Goal: Task Accomplishment & Management: Use online tool/utility

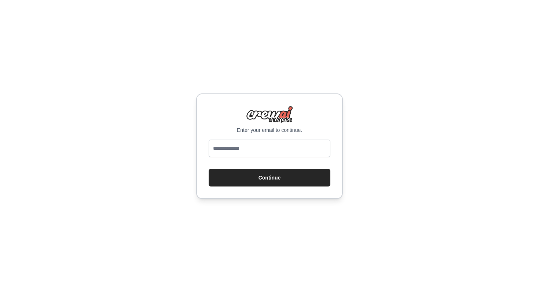
click at [246, 150] on input "email" at bounding box center [270, 149] width 122 height 18
type input "**********"
click at [209, 169] on button "Continue" at bounding box center [270, 178] width 122 height 18
click at [237, 172] on button "Continue" at bounding box center [270, 178] width 122 height 18
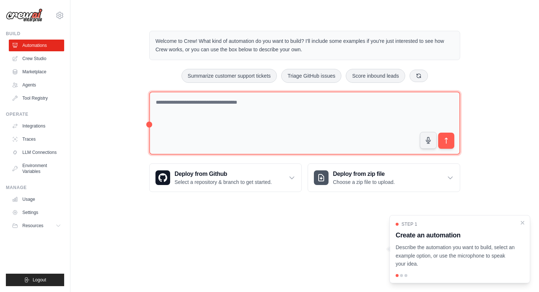
click at [304, 124] on textarea at bounding box center [304, 123] width 311 height 63
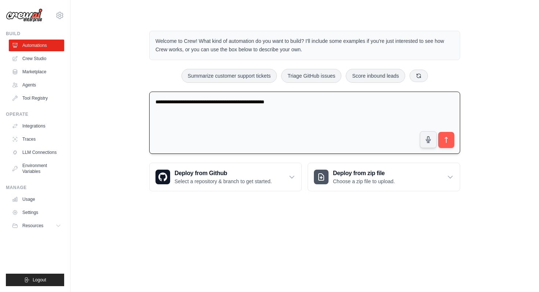
click at [244, 102] on textarea "**********" at bounding box center [304, 123] width 311 height 63
click at [242, 102] on textarea "**********" at bounding box center [304, 123] width 311 height 63
click at [167, 102] on textarea "**********" at bounding box center [304, 123] width 311 height 63
type textarea "**********"
click at [450, 146] on button "submit" at bounding box center [446, 140] width 17 height 17
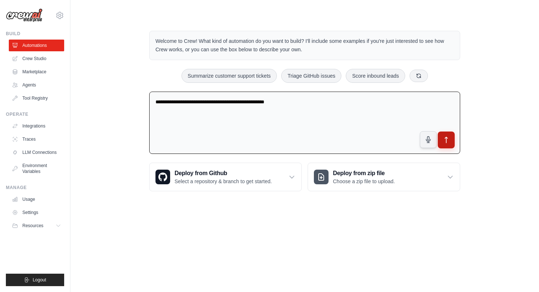
click at [447, 143] on icon "submit" at bounding box center [447, 140] width 8 height 8
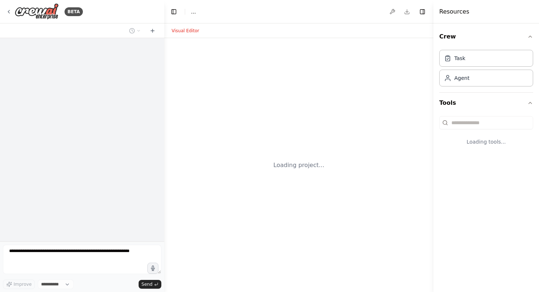
select select "****"
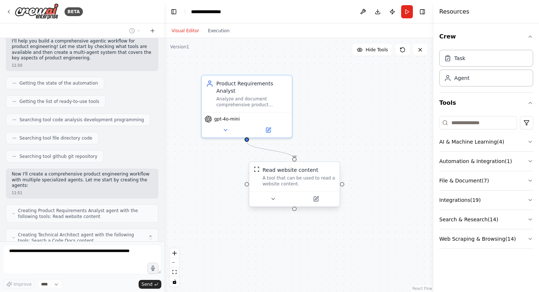
scroll to position [70, 0]
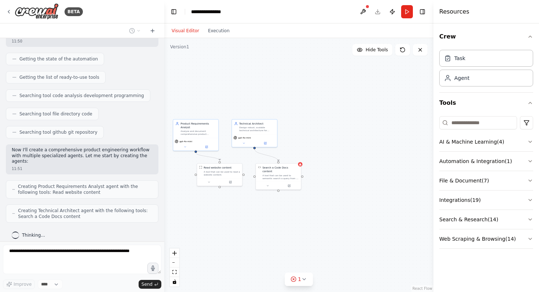
drag, startPoint x: 379, startPoint y: 145, endPoint x: 310, endPoint y: 145, distance: 68.6
click at [310, 145] on div ".deletable-edge-delete-btn { width: 20px; height: 20px; border: 0px solid #ffff…" at bounding box center [298, 165] width 269 height 254
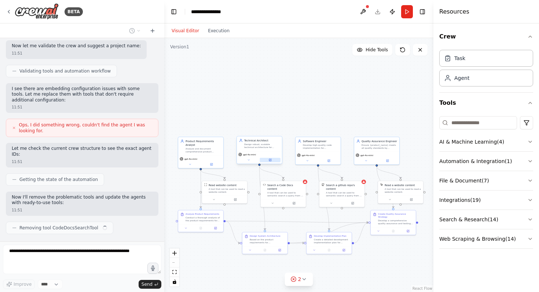
scroll to position [416, 0]
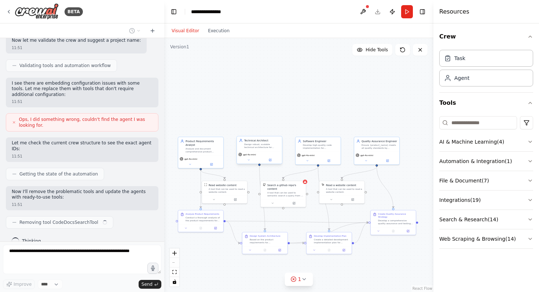
click at [266, 147] on div "Design robust, scalable technical architecture for {product_name}, including sy…" at bounding box center [262, 146] width 36 height 6
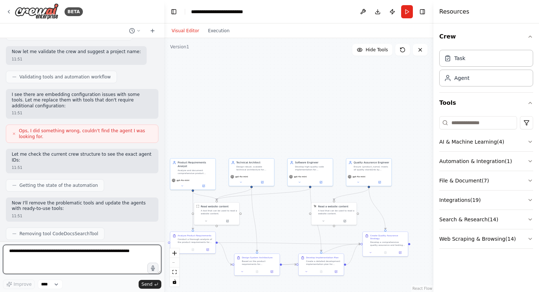
scroll to position [395, 0]
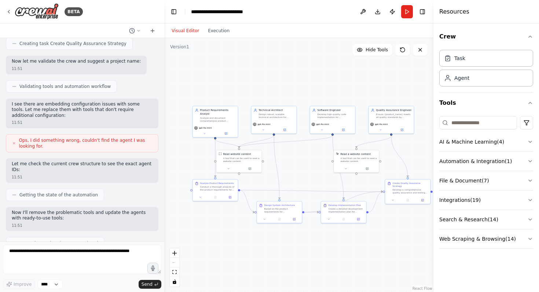
drag, startPoint x: 252, startPoint y: 128, endPoint x: 246, endPoint y: 80, distance: 48.4
click at [246, 80] on div ".deletable-edge-delete-btn { width: 20px; height: 20px; border: 0px solid #ffff…" at bounding box center [298, 165] width 269 height 254
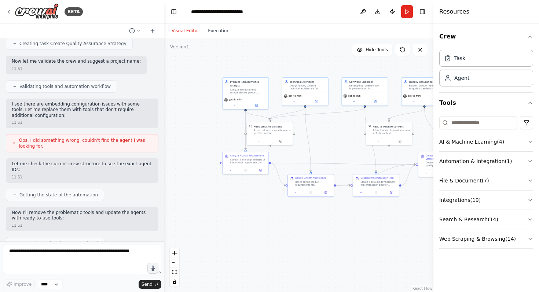
drag, startPoint x: 247, startPoint y: 80, endPoint x: 306, endPoint y: 48, distance: 67.3
click at [306, 48] on div ".deletable-edge-delete-btn { width: 20px; height: 20px; border: 0px solid #ffff…" at bounding box center [298, 165] width 269 height 254
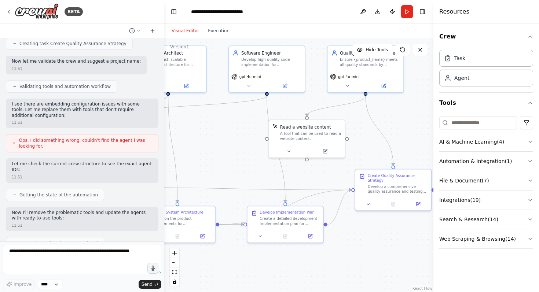
drag, startPoint x: 347, startPoint y: 98, endPoint x: 178, endPoint y: 124, distance: 171.2
click at [178, 124] on div ".deletable-edge-delete-btn { width: 20px; height: 20px; border: 0px solid #ffff…" at bounding box center [298, 165] width 269 height 254
click at [449, 57] on icon at bounding box center [447, 57] width 7 height 7
drag, startPoint x: 417, startPoint y: 97, endPoint x: 358, endPoint y: 132, distance: 68.1
click at [358, 132] on div "New Task Task description" at bounding box center [382, 134] width 60 height 11
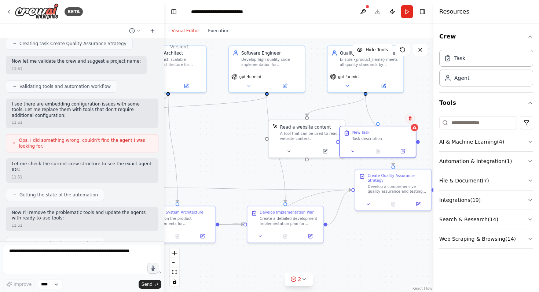
click at [413, 120] on button at bounding box center [411, 119] width 10 height 10
click at [408, 120] on icon at bounding box center [410, 118] width 4 height 4
click at [385, 118] on button "Confirm" at bounding box center [389, 118] width 26 height 9
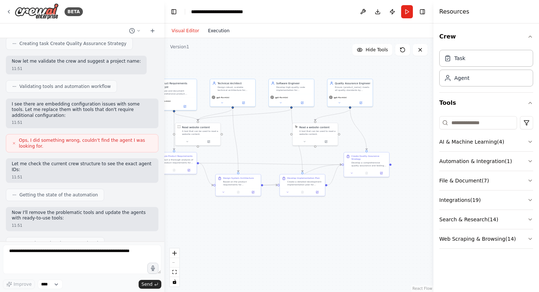
click at [224, 28] on button "Execution" at bounding box center [219, 30] width 30 height 9
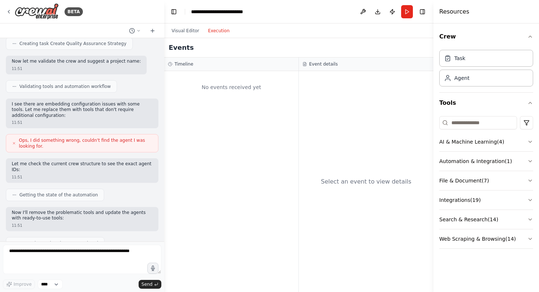
click at [226, 109] on div "No events received yet" at bounding box center [231, 181] width 134 height 221
click at [187, 30] on button "Visual Editor" at bounding box center [185, 30] width 36 height 9
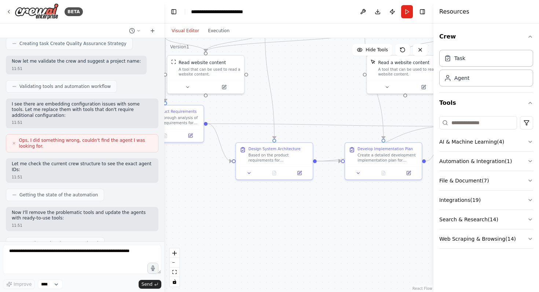
drag, startPoint x: 250, startPoint y: 156, endPoint x: 295, endPoint y: 116, distance: 59.2
click at [295, 116] on div ".deletable-edge-delete-btn { width: 20px; height: 20px; border: 0px solid #ffff…" at bounding box center [298, 165] width 269 height 254
click at [279, 157] on div "Based on the product requirements for {product_name}, design a comprehensive sy…" at bounding box center [281, 159] width 61 height 10
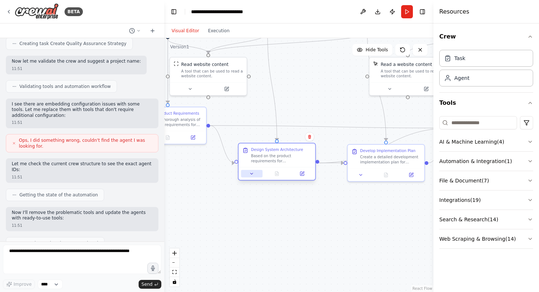
click at [254, 176] on icon at bounding box center [251, 173] width 5 height 5
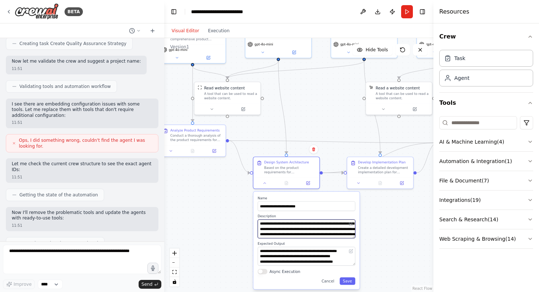
click at [314, 236] on textarea "**********" at bounding box center [307, 229] width 98 height 19
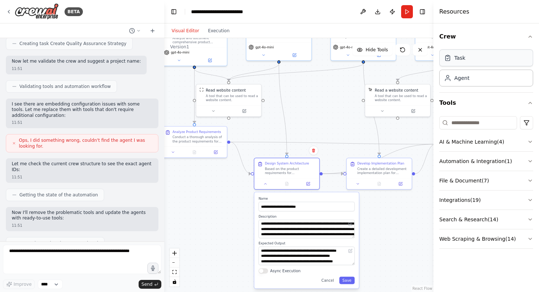
click at [468, 58] on div "Task" at bounding box center [486, 58] width 94 height 17
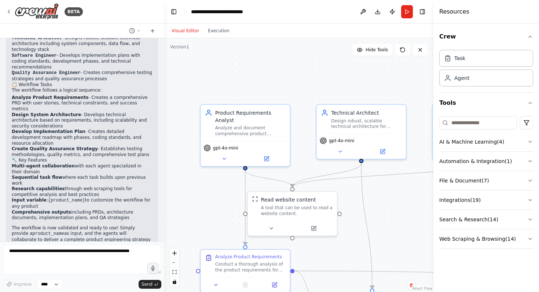
drag, startPoint x: 329, startPoint y: 105, endPoint x: 399, endPoint y: 206, distance: 123.0
click at [399, 206] on div ".deletable-edge-delete-btn { width: 20px; height: 20px; border: 0px solid #ffff…" at bounding box center [298, 165] width 269 height 254
click at [270, 159] on button at bounding box center [266, 157] width 41 height 9
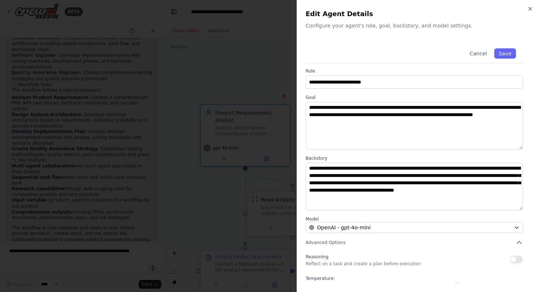
scroll to position [0, 0]
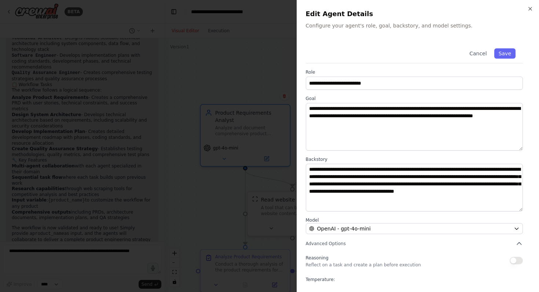
click at [358, 222] on label "Model" at bounding box center [414, 220] width 217 height 6
click at [519, 261] on button "button" at bounding box center [516, 260] width 13 height 7
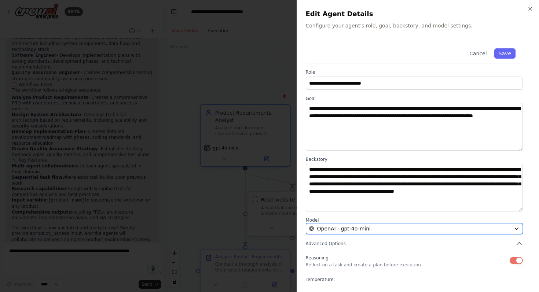
click at [487, 228] on div "OpenAI - gpt-4o-mini" at bounding box center [410, 228] width 202 height 7
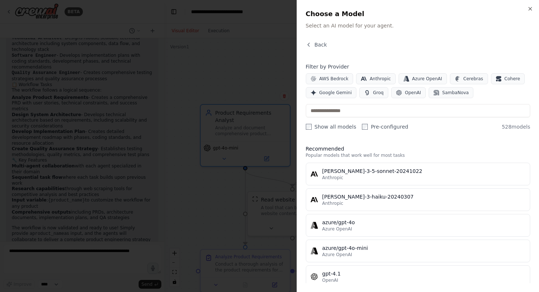
click at [304, 46] on div "Close Choose a Model Select an AI model for your agent. Back Filter by Provider…" at bounding box center [418, 146] width 243 height 292
click at [313, 44] on button "Back" at bounding box center [316, 44] width 21 height 7
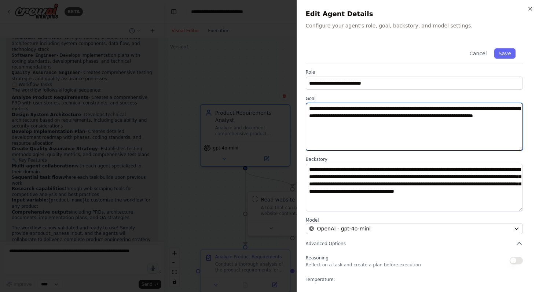
click at [439, 140] on textarea "**********" at bounding box center [414, 127] width 217 height 48
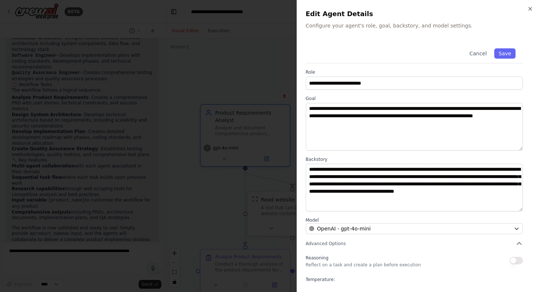
click at [389, 56] on div "Cancel Save" at bounding box center [414, 52] width 217 height 22
click at [532, 8] on icon "button" at bounding box center [530, 9] width 6 height 6
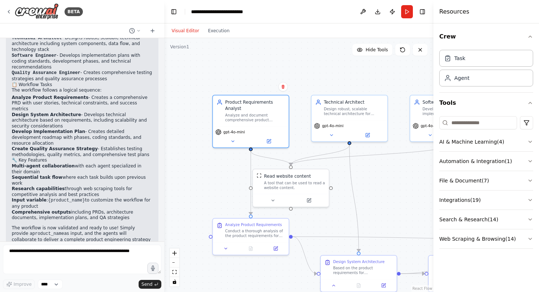
drag, startPoint x: 317, startPoint y: 78, endPoint x: 309, endPoint y: 39, distance: 40.4
click at [309, 39] on div ".deletable-edge-delete-btn { width: 20px; height: 20px; border: 0px solid #ffff…" at bounding box center [298, 165] width 269 height 254
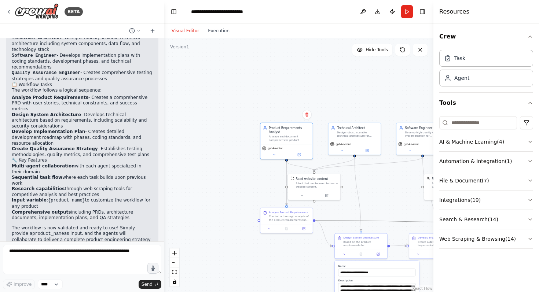
drag, startPoint x: 406, startPoint y: 222, endPoint x: 323, endPoint y: 204, distance: 84.5
click at [323, 204] on div ".deletable-edge-delete-btn { width: 20px; height: 20px; border: 0px solid #ffff…" at bounding box center [298, 165] width 269 height 254
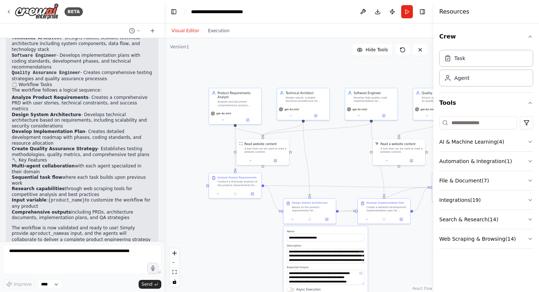
drag, startPoint x: 392, startPoint y: 176, endPoint x: 340, endPoint y: 142, distance: 62.1
click at [340, 142] on div ".deletable-edge-delete-btn { width: 20px; height: 20px; border: 0px solid #ffff…" at bounding box center [298, 165] width 269 height 254
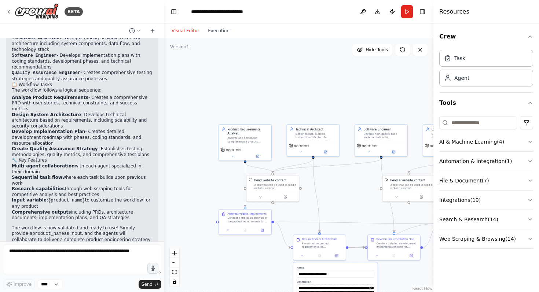
drag, startPoint x: 325, startPoint y: 138, endPoint x: 335, endPoint y: 175, distance: 38.0
click at [335, 175] on div ".deletable-edge-delete-btn { width: 20px; height: 20px; border: 0px solid #ffff…" at bounding box center [298, 165] width 269 height 254
drag, startPoint x: 279, startPoint y: 185, endPoint x: 289, endPoint y: 64, distance: 121.5
click at [289, 64] on div "A tool that can be used to read a website content." at bounding box center [286, 67] width 42 height 7
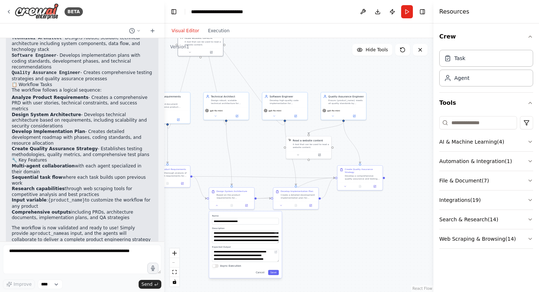
drag, startPoint x: 378, startPoint y: 98, endPoint x: 290, endPoint y: 70, distance: 92.1
click at [290, 70] on div ".deletable-edge-delete-btn { width: 20px; height: 20px; border: 0px solid #ffff…" at bounding box center [298, 165] width 269 height 254
click at [519, 140] on button "AI & Machine Learning ( 4 )" at bounding box center [486, 141] width 94 height 19
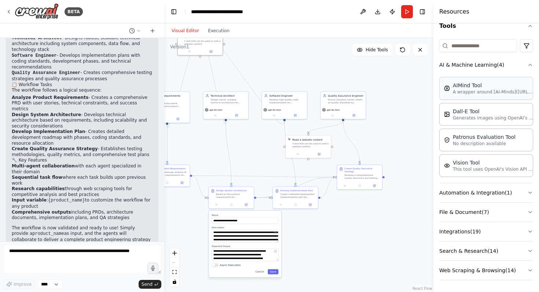
scroll to position [55, 0]
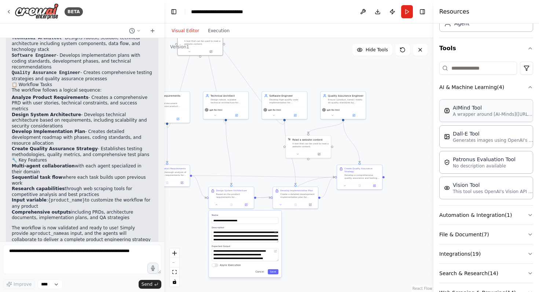
click at [476, 111] on div "AIMind Tool" at bounding box center [493, 107] width 81 height 7
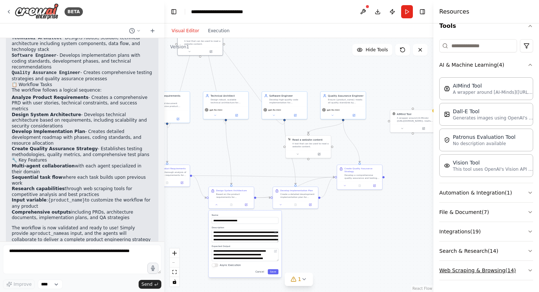
click at [471, 270] on button "Web Scraping & Browsing ( 14 )" at bounding box center [486, 270] width 94 height 19
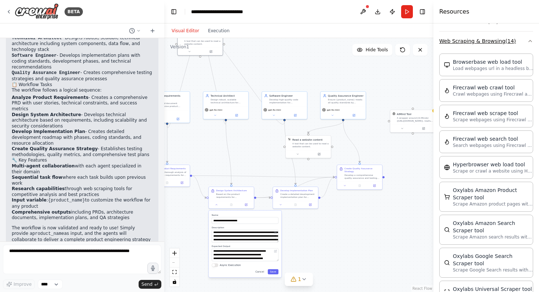
scroll to position [306, 0]
click at [394, 245] on div "Search webpages using Firecrawl and return the results" at bounding box center [400, 244] width 36 height 6
click at [390, 255] on button at bounding box center [387, 252] width 21 height 4
drag, startPoint x: 433, startPoint y: 98, endPoint x: 469, endPoint y: 97, distance: 36.3
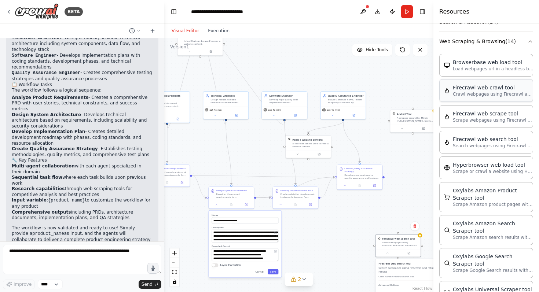
click at [469, 97] on div "Resources Crew Task Agent Tools AI & Machine Learning ( 4 ) AIMind Tool A wrapp…" at bounding box center [487, 146] width 106 height 292
click at [406, 220] on div ".deletable-edge-delete-btn { width: 20px; height: 20px; border: 0px solid #ffff…" at bounding box center [298, 165] width 269 height 254
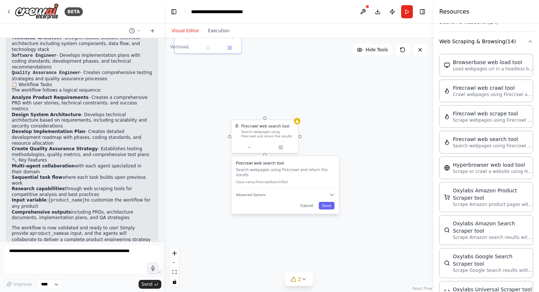
drag, startPoint x: 406, startPoint y: 206, endPoint x: 281, endPoint y: 77, distance: 179.7
click at [281, 76] on div ".deletable-edge-delete-btn { width: 20px; height: 20px; border: 0px solid #ffff…" at bounding box center [298, 165] width 269 height 254
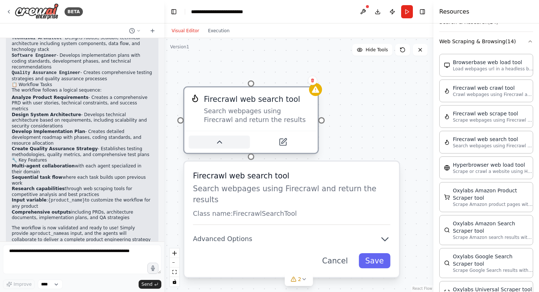
click at [232, 142] on button at bounding box center [219, 142] width 61 height 13
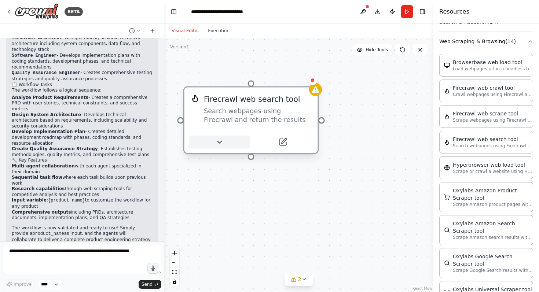
click at [232, 142] on button at bounding box center [219, 142] width 61 height 13
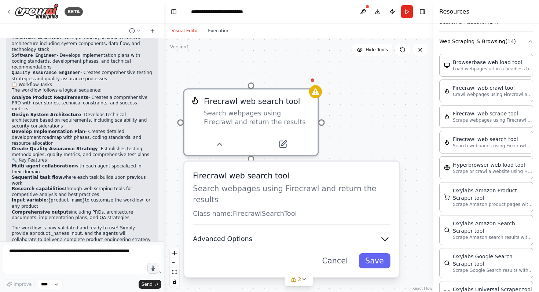
click at [382, 234] on icon "button" at bounding box center [385, 239] width 11 height 11
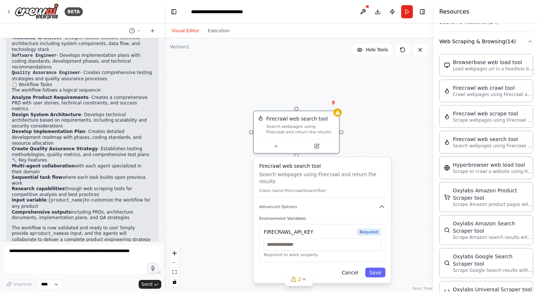
click at [359, 268] on button "Cancel" at bounding box center [350, 273] width 25 height 10
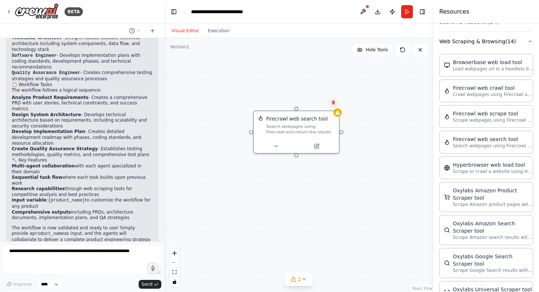
click at [334, 106] on button at bounding box center [334, 103] width 10 height 10
click at [310, 106] on button "Confirm" at bounding box center [313, 102] width 26 height 9
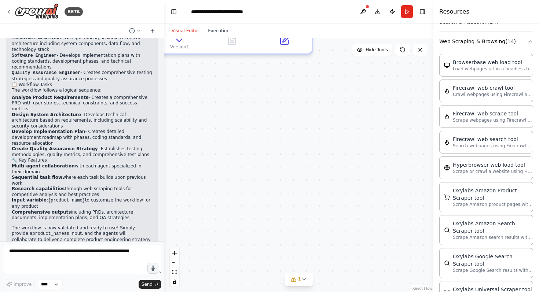
drag, startPoint x: 205, startPoint y: 54, endPoint x: 287, endPoint y: 151, distance: 127.0
click at [287, 151] on div ".deletable-edge-delete-btn { width: 20px; height: 20px; border: 0px solid #ffff…" at bounding box center [298, 165] width 269 height 254
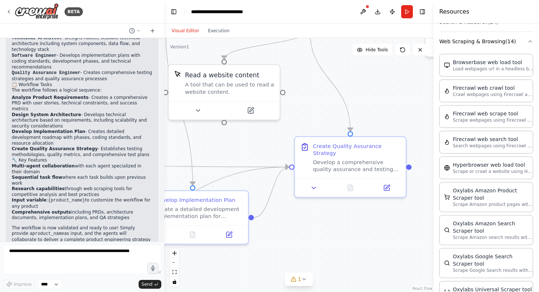
drag, startPoint x: 285, startPoint y: 166, endPoint x: 404, endPoint y: 276, distance: 161.9
click at [404, 276] on div ".deletable-edge-delete-btn { width: 20px; height: 20px; border: 0px solid #ffff…" at bounding box center [298, 165] width 269 height 254
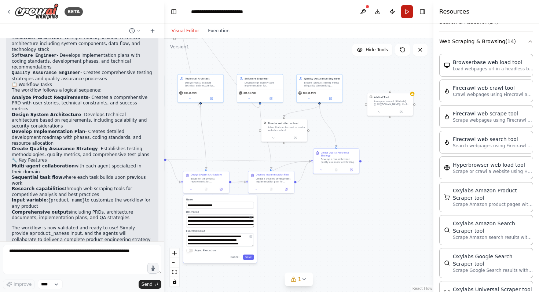
click at [409, 12] on button "Run" at bounding box center [407, 11] width 12 height 13
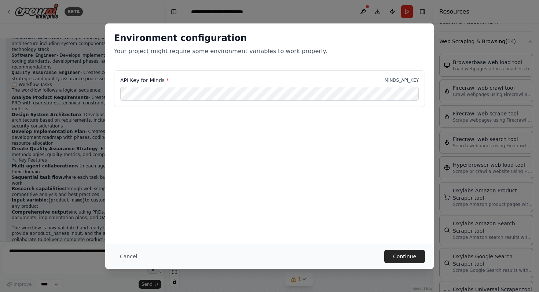
click at [416, 264] on div "Cancel Continue" at bounding box center [269, 256] width 329 height 25
click at [414, 259] on button "Continue" at bounding box center [404, 256] width 41 height 13
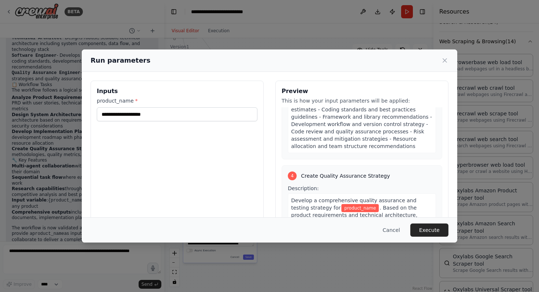
scroll to position [568, 0]
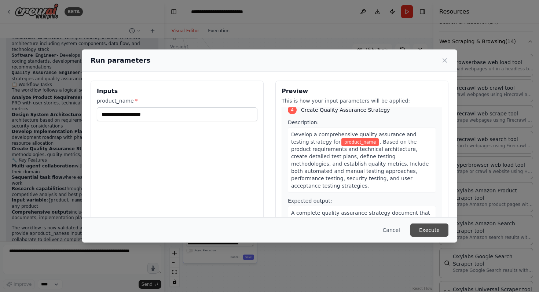
click at [431, 228] on button "Execute" at bounding box center [429, 230] width 38 height 13
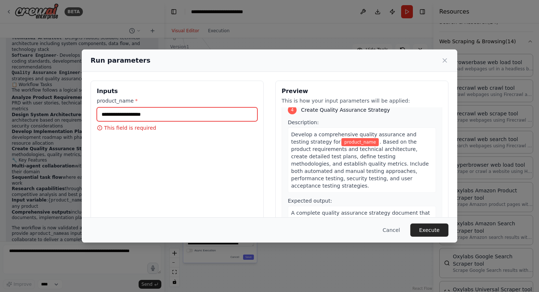
click at [187, 118] on input "product_name *" at bounding box center [177, 114] width 161 height 14
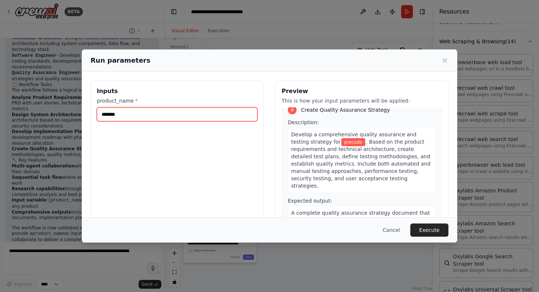
type input "*******"
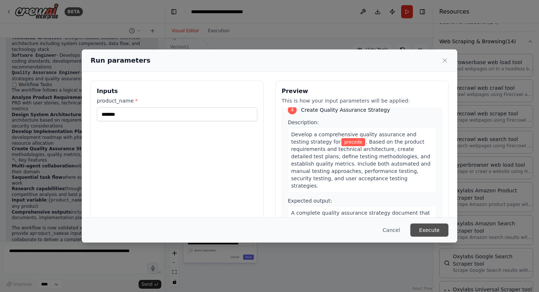
click at [431, 228] on button "Execute" at bounding box center [429, 230] width 38 height 13
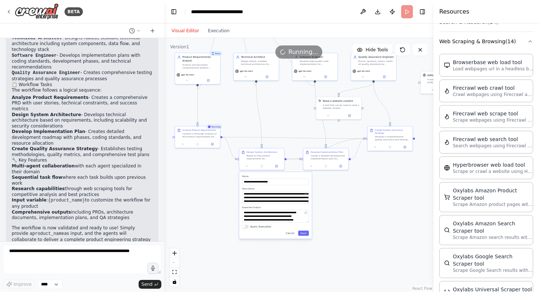
drag, startPoint x: 351, startPoint y: 250, endPoint x: 407, endPoint y: 228, distance: 60.3
click at [407, 228] on div ".deletable-edge-delete-btn { width: 20px; height: 20px; border: 0px solid #ffff…" at bounding box center [298, 165] width 269 height 254
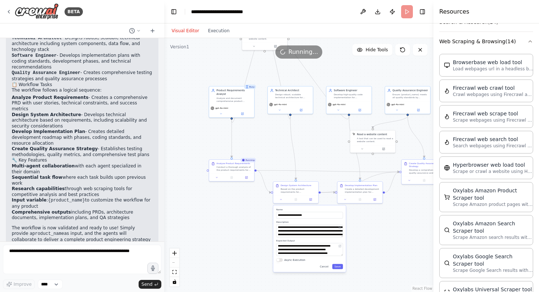
drag, startPoint x: 300, startPoint y: 108, endPoint x: 334, endPoint y: 142, distance: 47.7
click at [334, 142] on div ".deletable-edge-delete-btn { width: 20px; height: 20px; border: 0px solid #ffff…" at bounding box center [298, 165] width 269 height 254
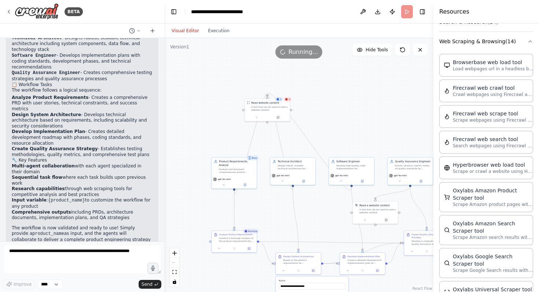
drag, startPoint x: 321, startPoint y: 83, endPoint x: 323, endPoint y: 154, distance: 71.2
click at [323, 154] on div ".deletable-edge-delete-btn { width: 20px; height: 20px; border: 0px solid #ffff…" at bounding box center [298, 165] width 269 height 254
click at [289, 102] on div "Read website content A tool that can be used to read a website content." at bounding box center [267, 105] width 45 height 15
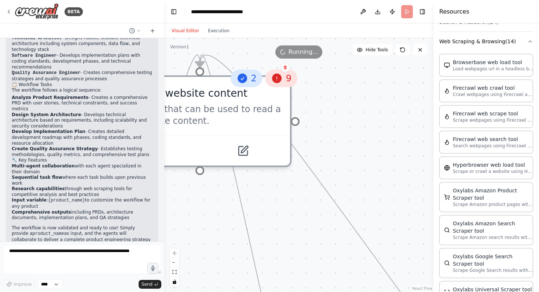
click at [277, 79] on icon at bounding box center [278, 79] width 10 height 10
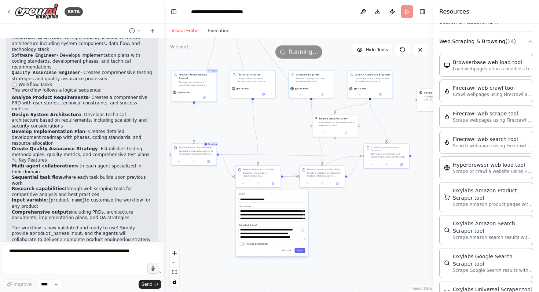
drag, startPoint x: 293, startPoint y: 225, endPoint x: 262, endPoint y: 156, distance: 75.7
click at [262, 157] on div ".deletable-edge-delete-btn { width: 20px; height: 20px; border: 0px solid #ffff…" at bounding box center [298, 165] width 269 height 254
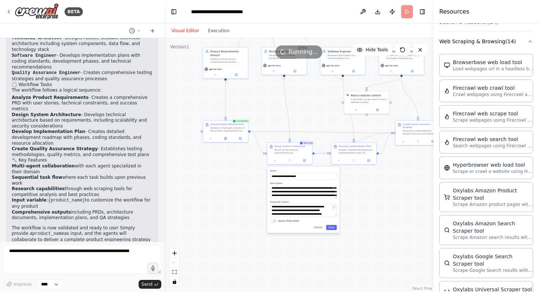
drag, startPoint x: 380, startPoint y: 212, endPoint x: 411, endPoint y: 190, distance: 38.5
click at [411, 190] on div ".deletable-edge-delete-btn { width: 20px; height: 20px; border: 0px solid #ffff…" at bounding box center [298, 165] width 269 height 254
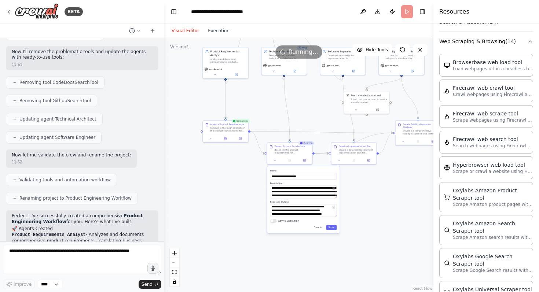
scroll to position [504, 0]
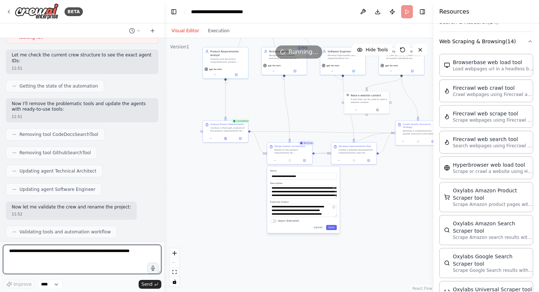
click at [68, 261] on textarea at bounding box center [82, 259] width 158 height 29
drag, startPoint x: 138, startPoint y: 253, endPoint x: 17, endPoint y: 246, distance: 121.2
click at [17, 247] on textarea at bounding box center [82, 259] width 158 height 29
type textarea "*"
type textarea "**********"
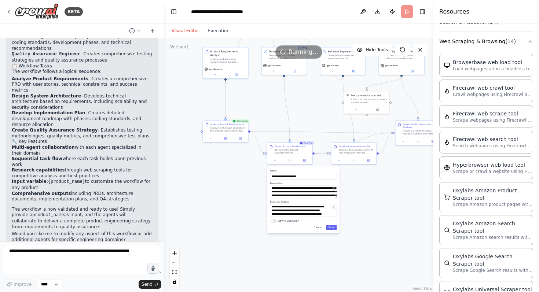
scroll to position [814, 0]
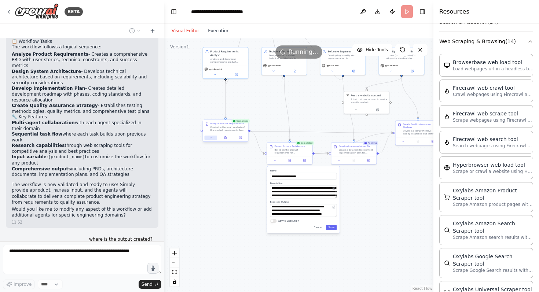
click at [213, 139] on button at bounding box center [211, 138] width 12 height 4
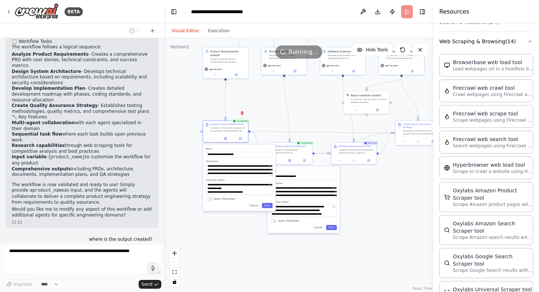
click at [212, 202] on div "**********" at bounding box center [239, 178] width 73 height 67
drag, startPoint x: 210, startPoint y: 201, endPoint x: 215, endPoint y: 201, distance: 5.5
click at [215, 201] on div "Async Execution" at bounding box center [239, 199] width 67 height 4
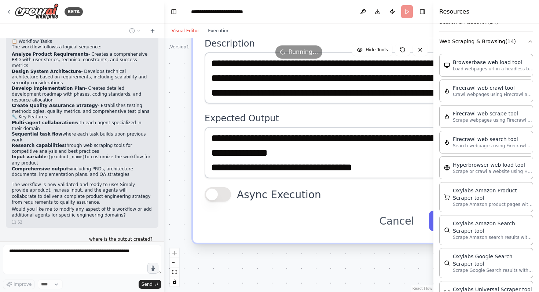
click at [222, 194] on button "Async Execution" at bounding box center [218, 194] width 26 height 15
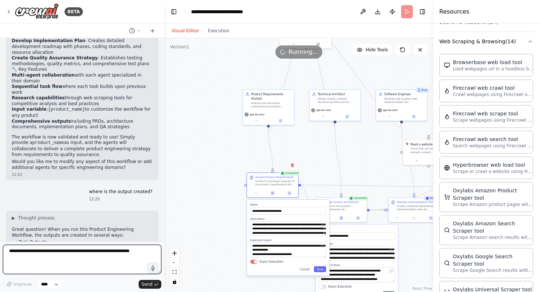
scroll to position [885, 0]
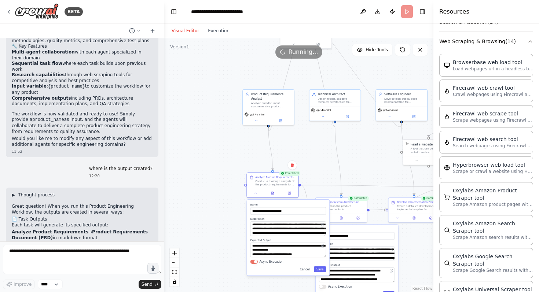
click at [14, 192] on span "▶" at bounding box center [13, 195] width 3 height 6
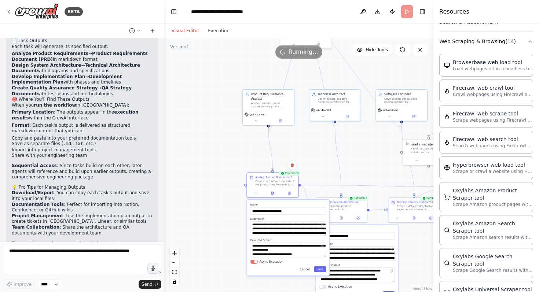
scroll to position [1163, 0]
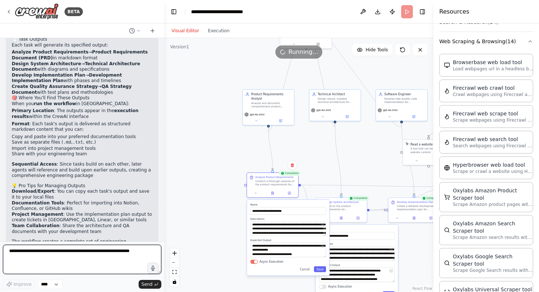
click at [121, 250] on textarea at bounding box center [82, 259] width 158 height 29
type textarea "**********"
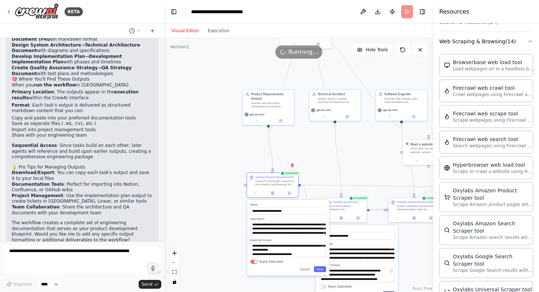
scroll to position [1207, 0]
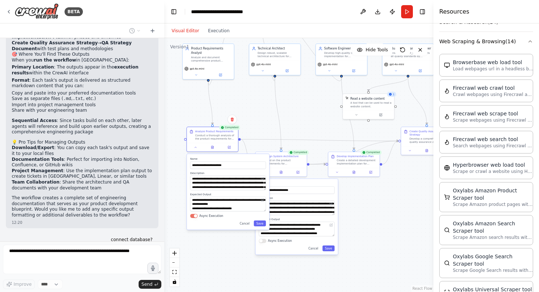
drag, startPoint x: 354, startPoint y: 156, endPoint x: 293, endPoint y: 109, distance: 76.1
click at [293, 109] on div ".deletable-edge-delete-btn { width: 20px; height: 20px; border: 0px solid #ffff…" at bounding box center [298, 165] width 269 height 254
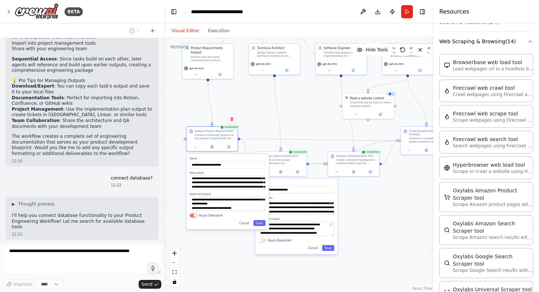
scroll to position [1274, 0]
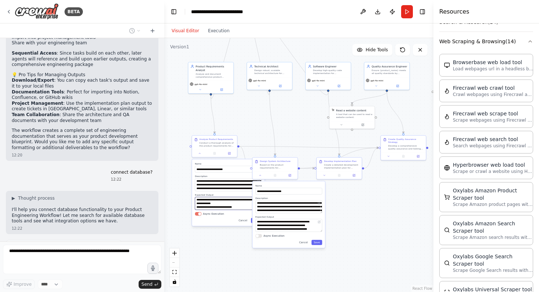
click at [232, 207] on textarea "**********" at bounding box center [228, 203] width 67 height 13
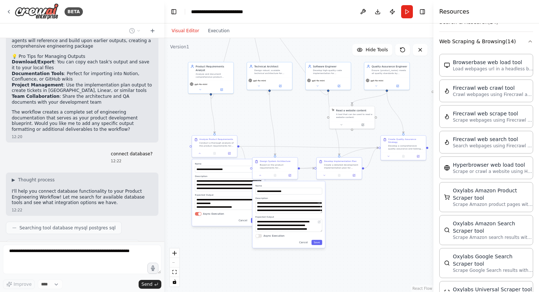
click at [379, 202] on div ".deletable-edge-delete-btn { width: 20px; height: 20px; border: 0px solid #ffff…" at bounding box center [298, 165] width 269 height 254
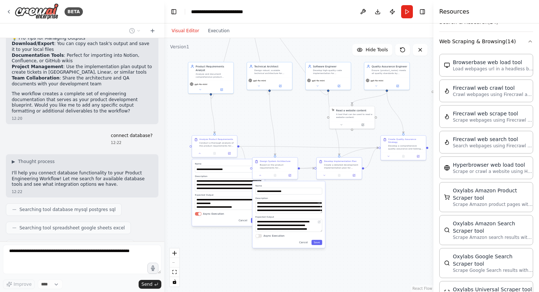
click at [307, 245] on div "**********" at bounding box center [289, 215] width 73 height 67
click at [304, 242] on button "Cancel" at bounding box center [303, 242] width 13 height 5
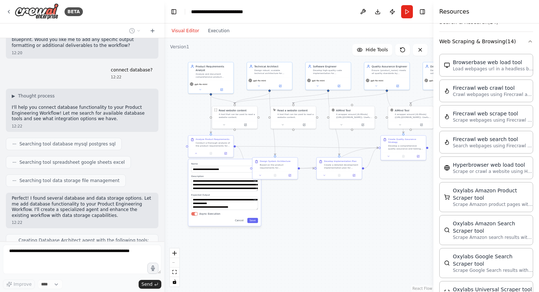
scroll to position [1395, 0]
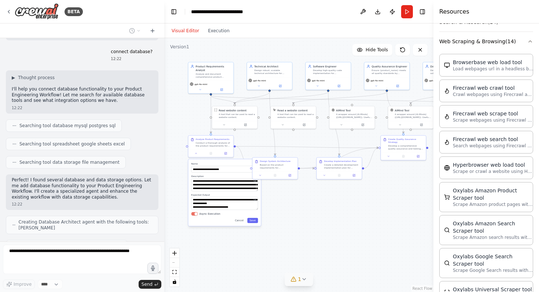
click at [302, 282] on icon at bounding box center [304, 280] width 6 height 6
click at [328, 205] on div ".deletable-edge-delete-btn { width: 20px; height: 20px; border: 0px solid #ffff…" at bounding box center [298, 165] width 269 height 254
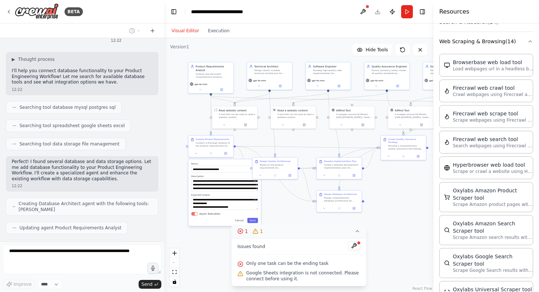
click at [395, 228] on div ".deletable-edge-delete-btn { width: 20px; height: 20px; border: 0px solid #ffff…" at bounding box center [298, 165] width 269 height 254
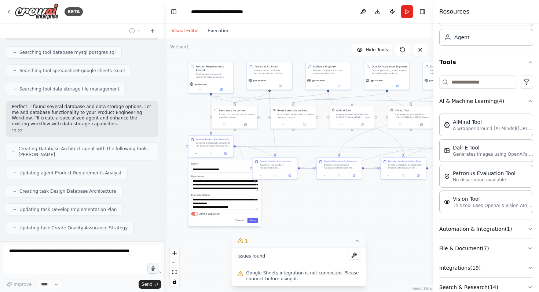
scroll to position [0, 0]
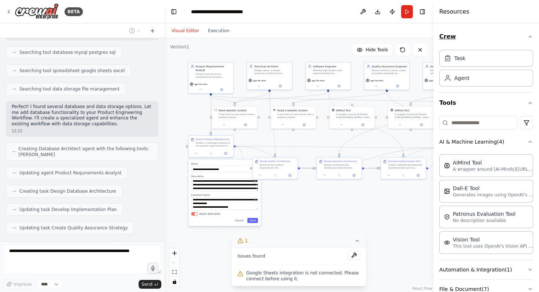
click at [530, 34] on icon "button" at bounding box center [530, 37] width 6 height 6
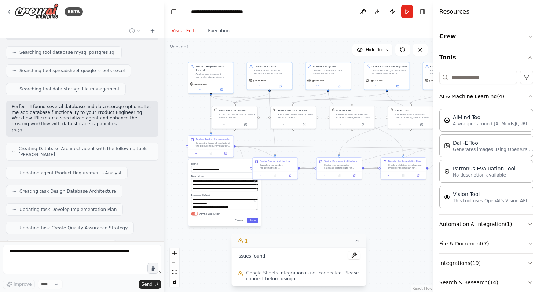
click at [527, 94] on icon "button" at bounding box center [530, 97] width 6 height 6
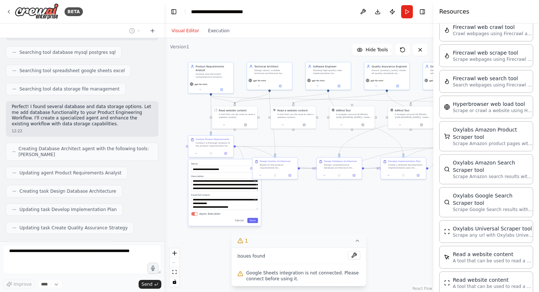
scroll to position [310, 0]
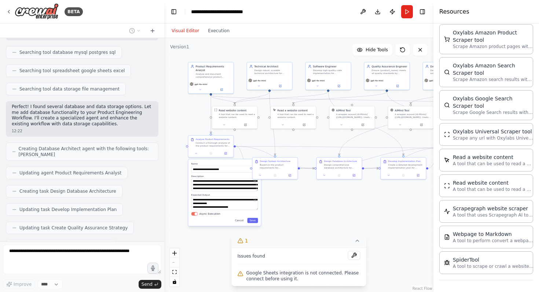
click at [417, 29] on div "Visual Editor Execution" at bounding box center [298, 30] width 269 height 15
click at [423, 51] on icon at bounding box center [420, 50] width 6 height 6
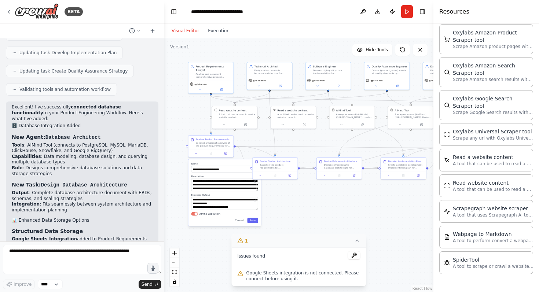
click at [446, 10] on h4 "Resources" at bounding box center [454, 11] width 30 height 9
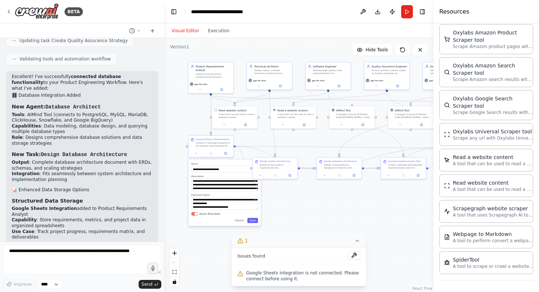
click at [428, 6] on header "**********" at bounding box center [298, 11] width 269 height 23
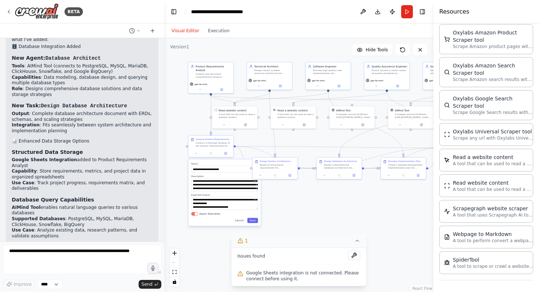
click at [307, 26] on div "Visual Editor Execution" at bounding box center [298, 30] width 269 height 15
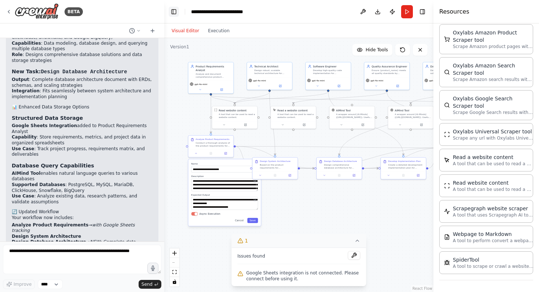
click at [178, 15] on button "Toggle Left Sidebar" at bounding box center [174, 12] width 10 height 10
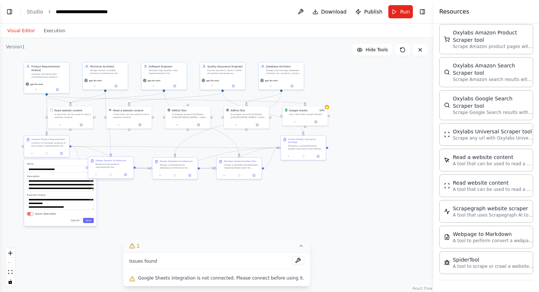
scroll to position [1782, 0]
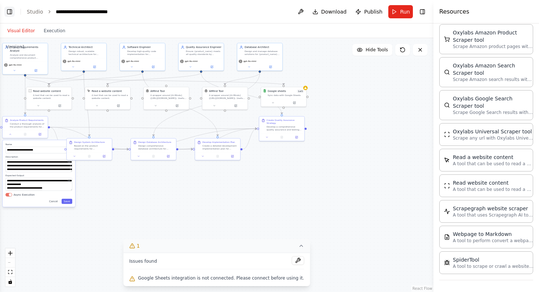
click at [13, 11] on button "Toggle Left Sidebar" at bounding box center [9, 12] width 10 height 10
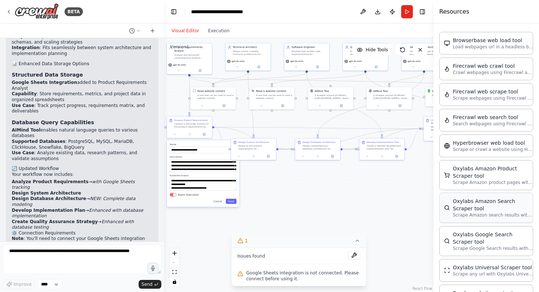
scroll to position [0, 0]
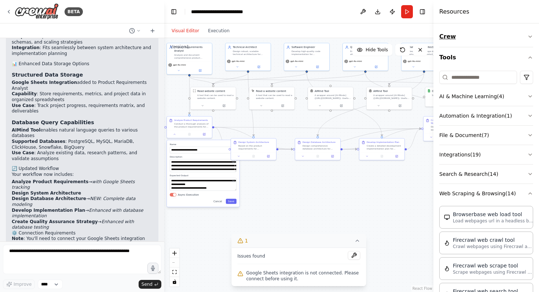
click at [497, 36] on button "Crew" at bounding box center [486, 36] width 94 height 21
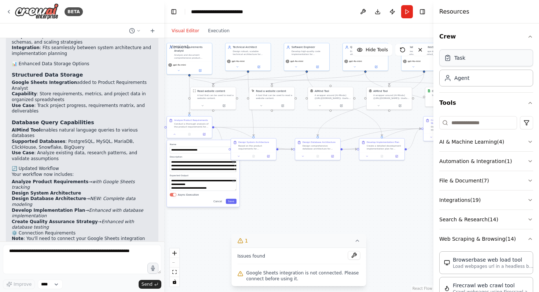
click at [487, 63] on div "Task" at bounding box center [486, 58] width 94 height 17
click at [402, 192] on div "New Task Task description" at bounding box center [405, 187] width 45 height 11
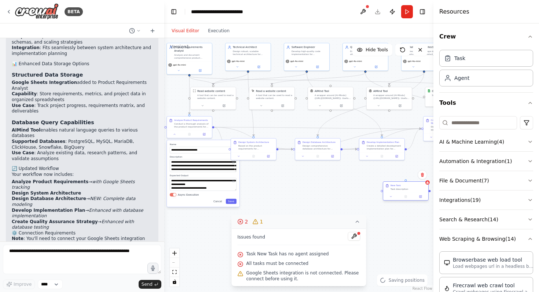
click at [402, 192] on div "New Task Task description" at bounding box center [405, 187] width 45 height 11
click at [392, 201] on div "New Task Task description" at bounding box center [406, 191] width 46 height 19
click at [391, 197] on icon at bounding box center [390, 196] width 3 height 3
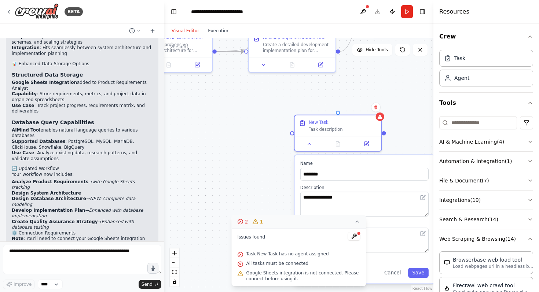
drag, startPoint x: 409, startPoint y: 162, endPoint x: 353, endPoint y: 73, distance: 105.5
click at [353, 73] on div ".deletable-edge-delete-btn { width: 20px; height: 20px; border: 0px solid #ffff…" at bounding box center [298, 165] width 269 height 254
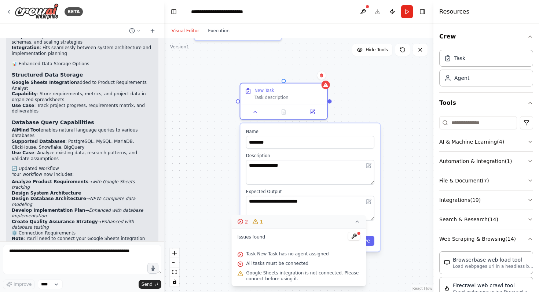
drag, startPoint x: 370, startPoint y: 102, endPoint x: 310, endPoint y: 76, distance: 66.2
click at [308, 74] on div ".deletable-edge-delete-btn { width: 20px; height: 20px; border: 0px solid #ffff…" at bounding box center [298, 165] width 269 height 254
click at [363, 7] on button at bounding box center [363, 11] width 12 height 13
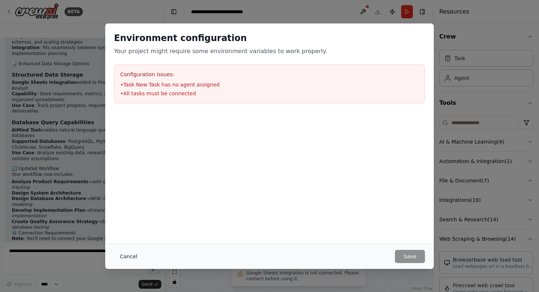
click at [122, 253] on button "Cancel" at bounding box center [128, 256] width 29 height 13
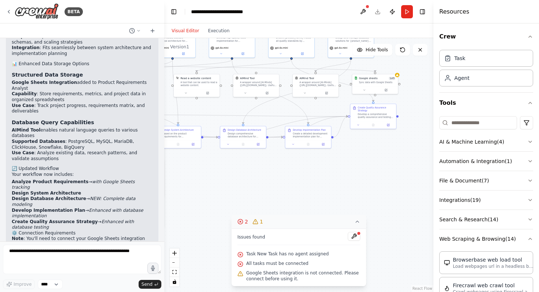
drag, startPoint x: 263, startPoint y: 160, endPoint x: 329, endPoint y: 200, distance: 76.7
click at [328, 200] on div ".deletable-edge-delete-btn { width: 20px; height: 20px; border: 0px solid #ffff…" at bounding box center [298, 165] width 269 height 254
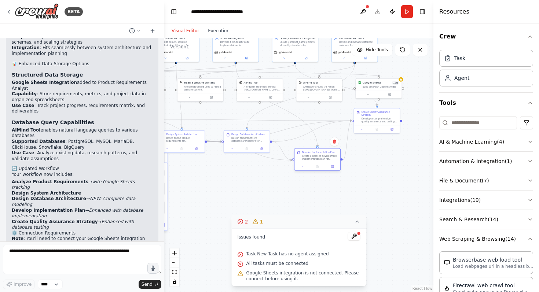
drag, startPoint x: 332, startPoint y: 154, endPoint x: 336, endPoint y: 170, distance: 17.0
click at [336, 170] on div "Develop Implementation Plan Create a detailed development implementation plan f…" at bounding box center [317, 159] width 47 height 22
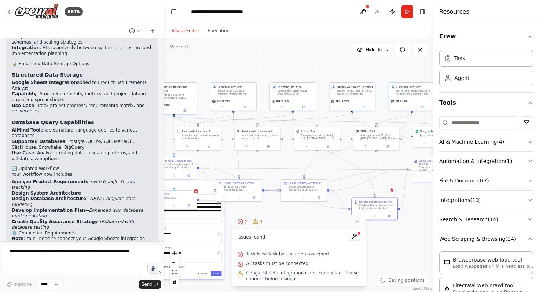
drag, startPoint x: 378, startPoint y: 150, endPoint x: 435, endPoint y: 198, distance: 74.9
click at [435, 198] on div "BETA i want to build an agentic workflow for product engineering 11:50 ▶ Though…" at bounding box center [269, 146] width 539 height 292
click at [285, 105] on button at bounding box center [283, 106] width 21 height 4
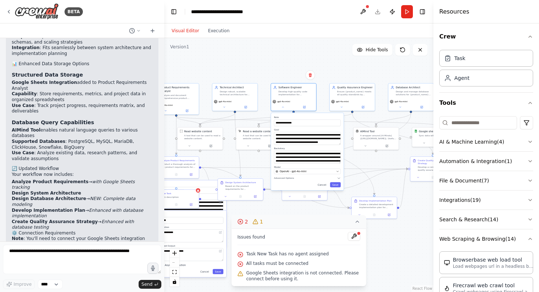
click at [272, 59] on div ".deletable-edge-delete-btn { width: 20px; height: 20px; border: 0px solid #ffff…" at bounding box center [298, 165] width 269 height 254
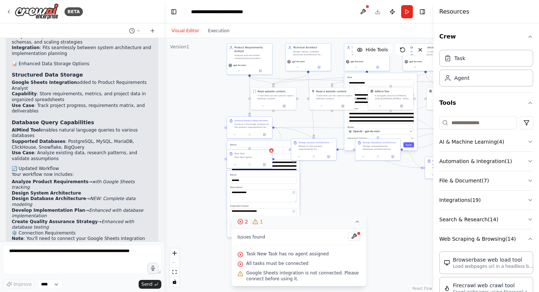
drag, startPoint x: 272, startPoint y: 59, endPoint x: 336, endPoint y: 19, distance: 75.6
click at [336, 19] on main "**********" at bounding box center [298, 146] width 269 height 292
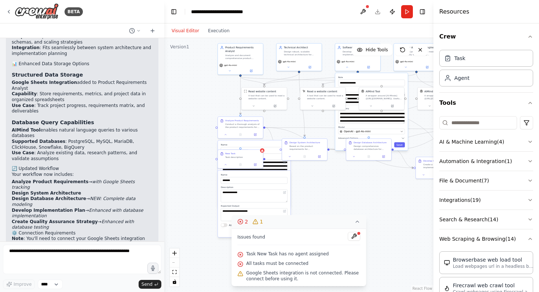
click at [238, 222] on icon at bounding box center [241, 222] width 6 height 6
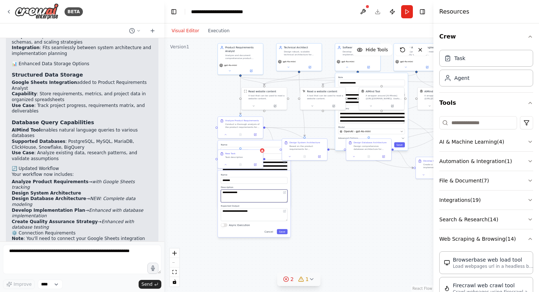
drag, startPoint x: 248, startPoint y: 201, endPoint x: 282, endPoint y: 275, distance: 81.7
click at [282, 275] on div "Version 1 Hide Tools .deletable-edge-delete-btn { width: 20px; height: 20px; bo…" at bounding box center [298, 165] width 269 height 254
click at [311, 250] on div ".deletable-edge-delete-btn { width: 20px; height: 20px; border: 0px solid #ffff…" at bounding box center [298, 165] width 269 height 254
click at [272, 234] on button "Cancel" at bounding box center [268, 231] width 13 height 5
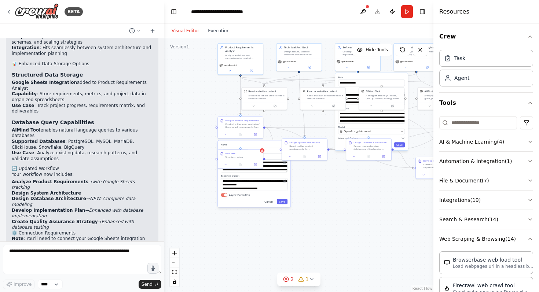
click at [271, 204] on button "Cancel" at bounding box center [268, 201] width 13 height 5
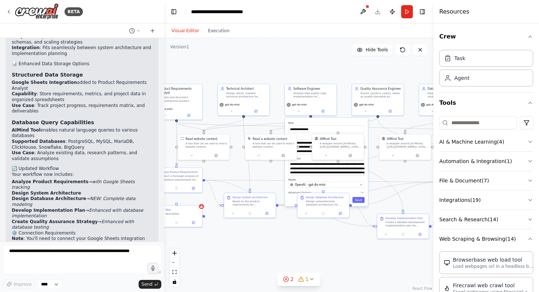
drag, startPoint x: 336, startPoint y: 188, endPoint x: 279, endPoint y: 260, distance: 91.6
click at [279, 260] on div ".deletable-edge-delete-btn { width: 20px; height: 20px; border: 0px solid #ffff…" at bounding box center [298, 165] width 269 height 254
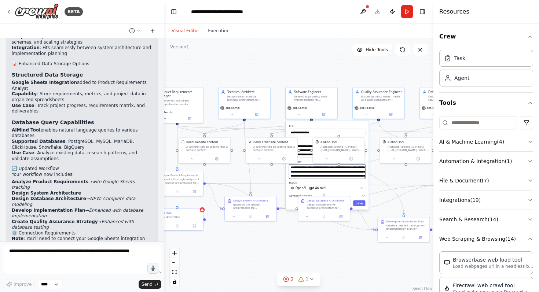
click at [314, 177] on textarea "**********" at bounding box center [327, 171] width 76 height 15
click at [355, 197] on button "Advanced Options" at bounding box center [327, 196] width 76 height 4
click at [347, 245] on button "Cancel" at bounding box center [344, 246] width 15 height 6
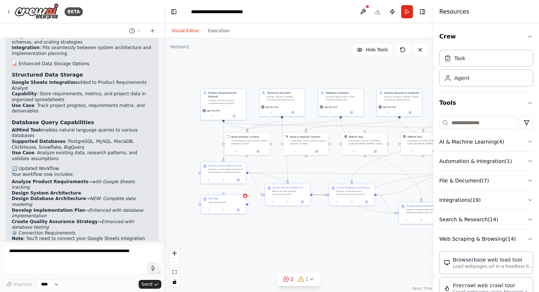
drag, startPoint x: 301, startPoint y: 94, endPoint x: 328, endPoint y: 73, distance: 33.4
click at [328, 73] on div ".deletable-edge-delete-btn { width: 20px; height: 20px; border: 0px solid #ffff…" at bounding box center [298, 165] width 269 height 254
